Goal: Task Accomplishment & Management: Manage account settings

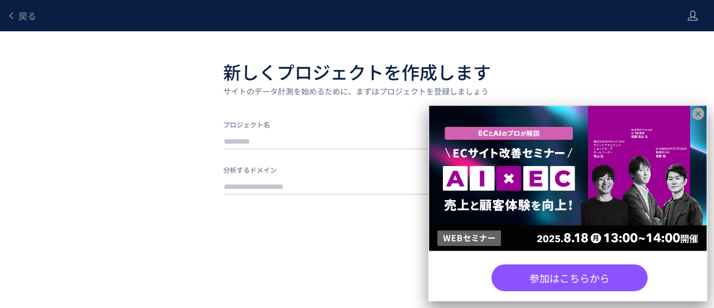
click at [703, 110] on icon at bounding box center [699, 114] width 12 height 12
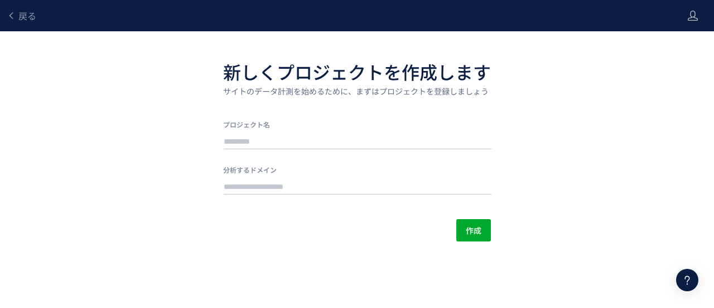
click at [689, 25] on div at bounding box center [693, 15] width 11 height 31
click at [692, 17] on icon at bounding box center [693, 15] width 11 height 11
click at [692, 10] on icon at bounding box center [693, 15] width 11 height 11
click at [690, 40] on span "アカウント設定" at bounding box center [664, 44] width 55 height 11
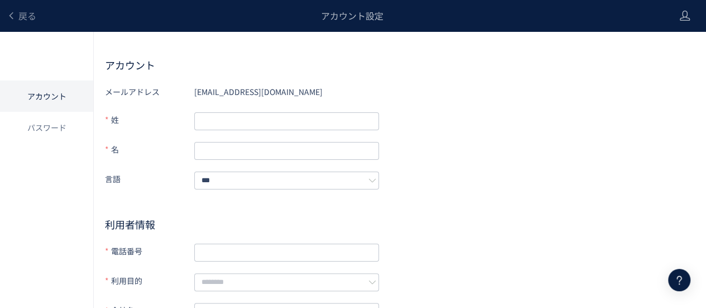
drag, startPoint x: 151, startPoint y: -9, endPoint x: 455, endPoint y: 13, distance: 305.5
click at [193, 0] on html "戻る アカウント設定 アカウント パスワード アカウント メールアドレス ads_manage_2@anagrams.jp 姓 名 言語 *** 利用者情報 …" at bounding box center [353, 154] width 706 height 308
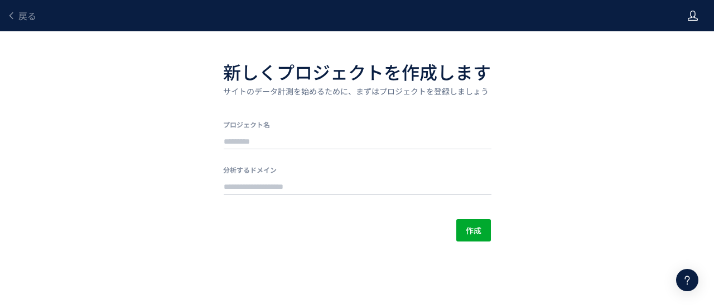
click at [697, 13] on icon at bounding box center [693, 15] width 11 height 11
click at [676, 39] on span "アカウント設定" at bounding box center [664, 44] width 55 height 11
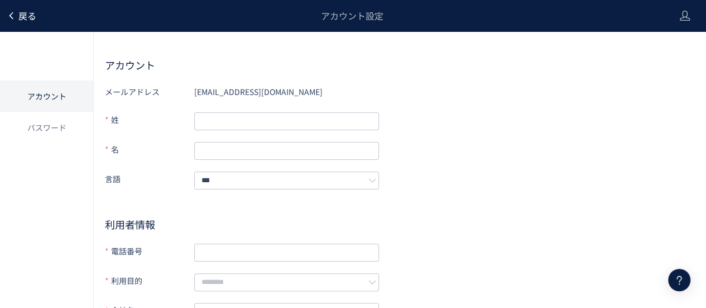
click at [21, 11] on span "戻る" at bounding box center [27, 15] width 18 height 13
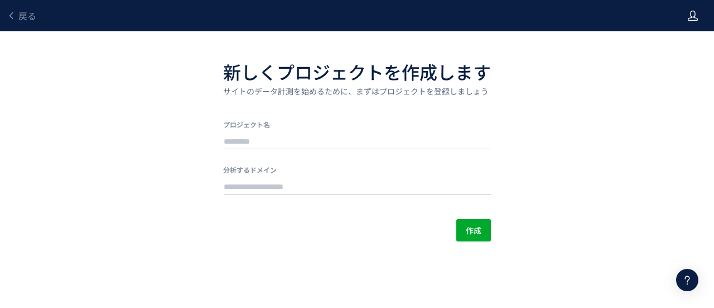
click at [693, 8] on div at bounding box center [693, 15] width 11 height 31
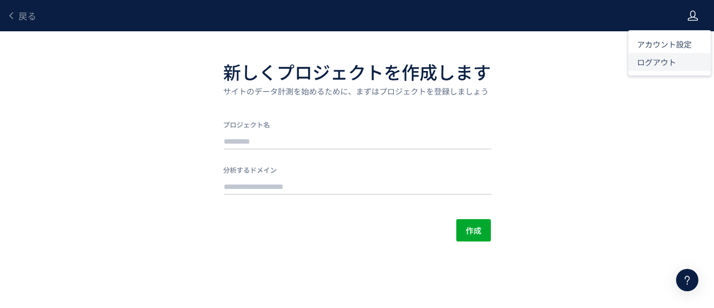
click at [657, 59] on span "ログアウト" at bounding box center [656, 61] width 39 height 11
